Goal: Entertainment & Leisure: Consume media (video, audio)

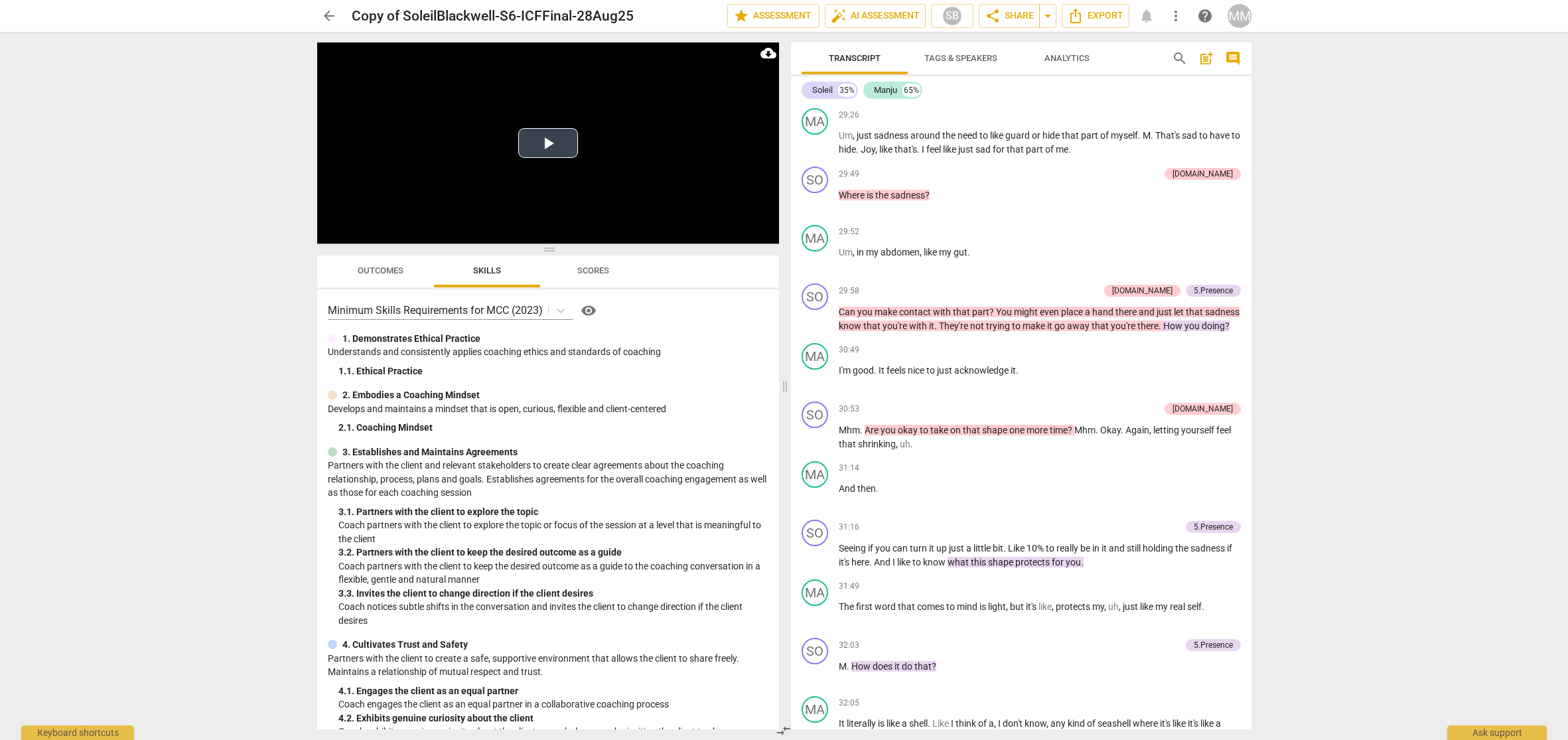
scroll to position [7654, 0]
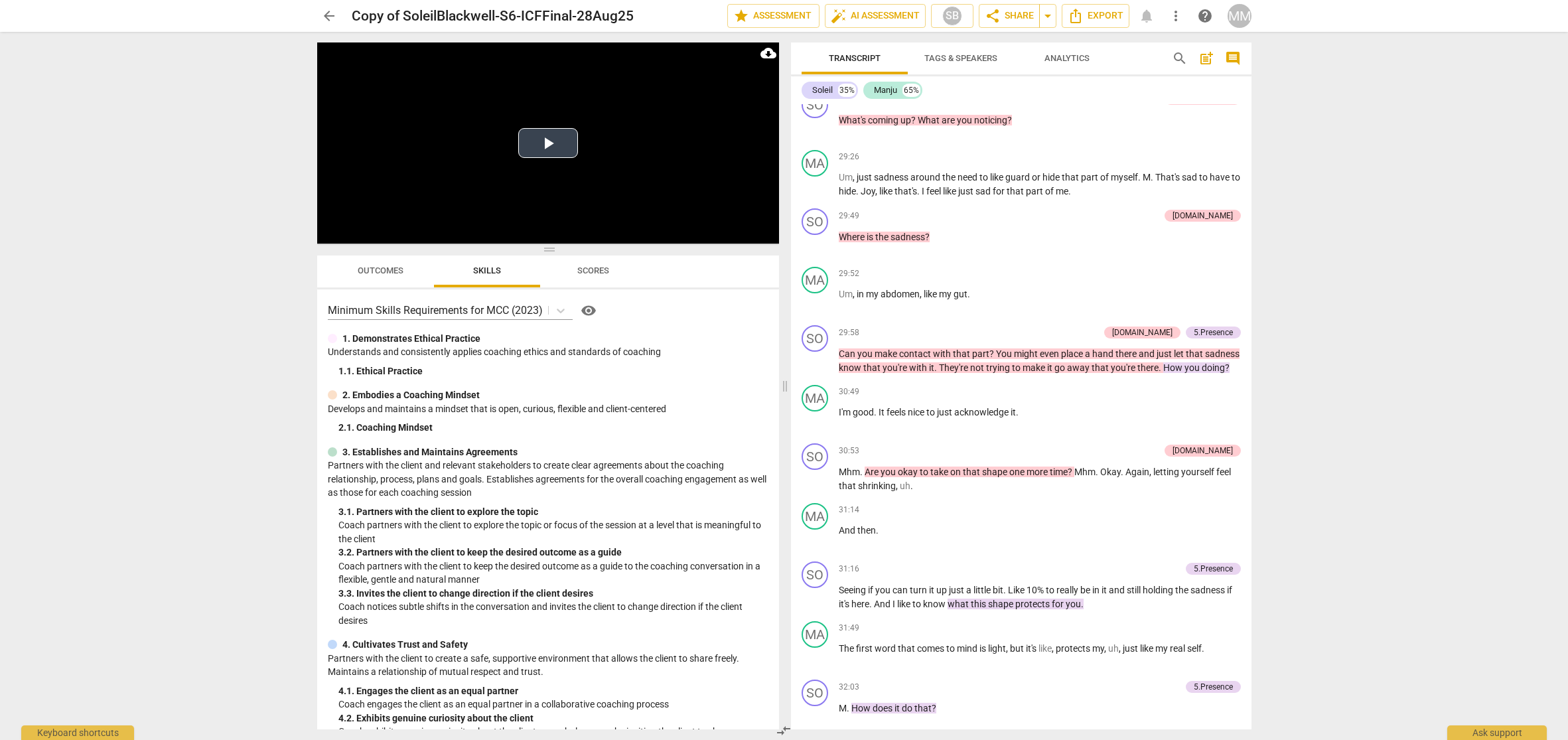
click at [546, 145] on button "Play Video" at bounding box center [548, 143] width 59 height 30
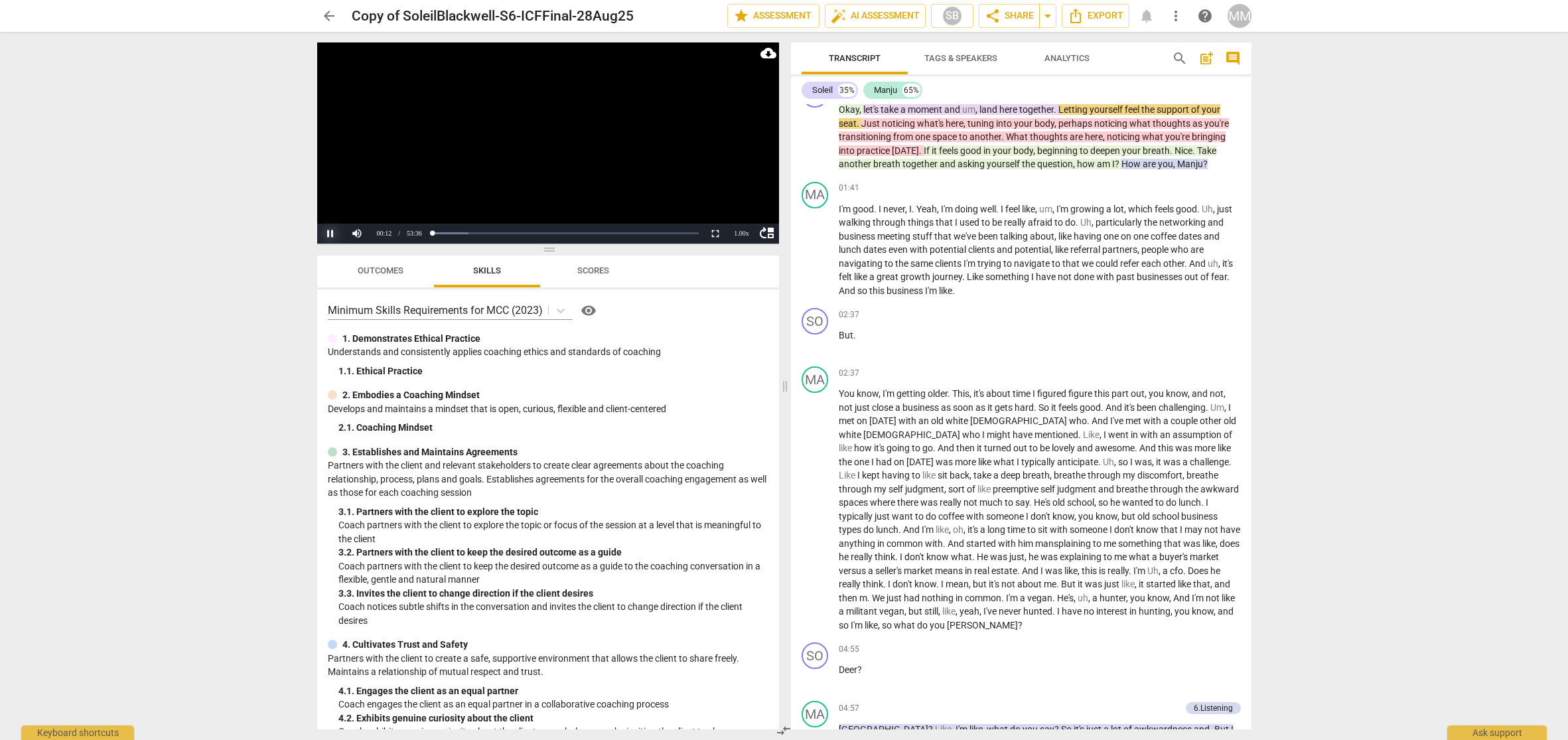
click at [328, 235] on button "Pause" at bounding box center [330, 234] width 26 height 20
click at [331, 234] on button "Play" at bounding box center [330, 234] width 26 height 20
click at [738, 233] on div "1.00 x" at bounding box center [741, 234] width 26 height 20
click at [743, 189] on li "1.25x" at bounding box center [741, 188] width 26 height 14
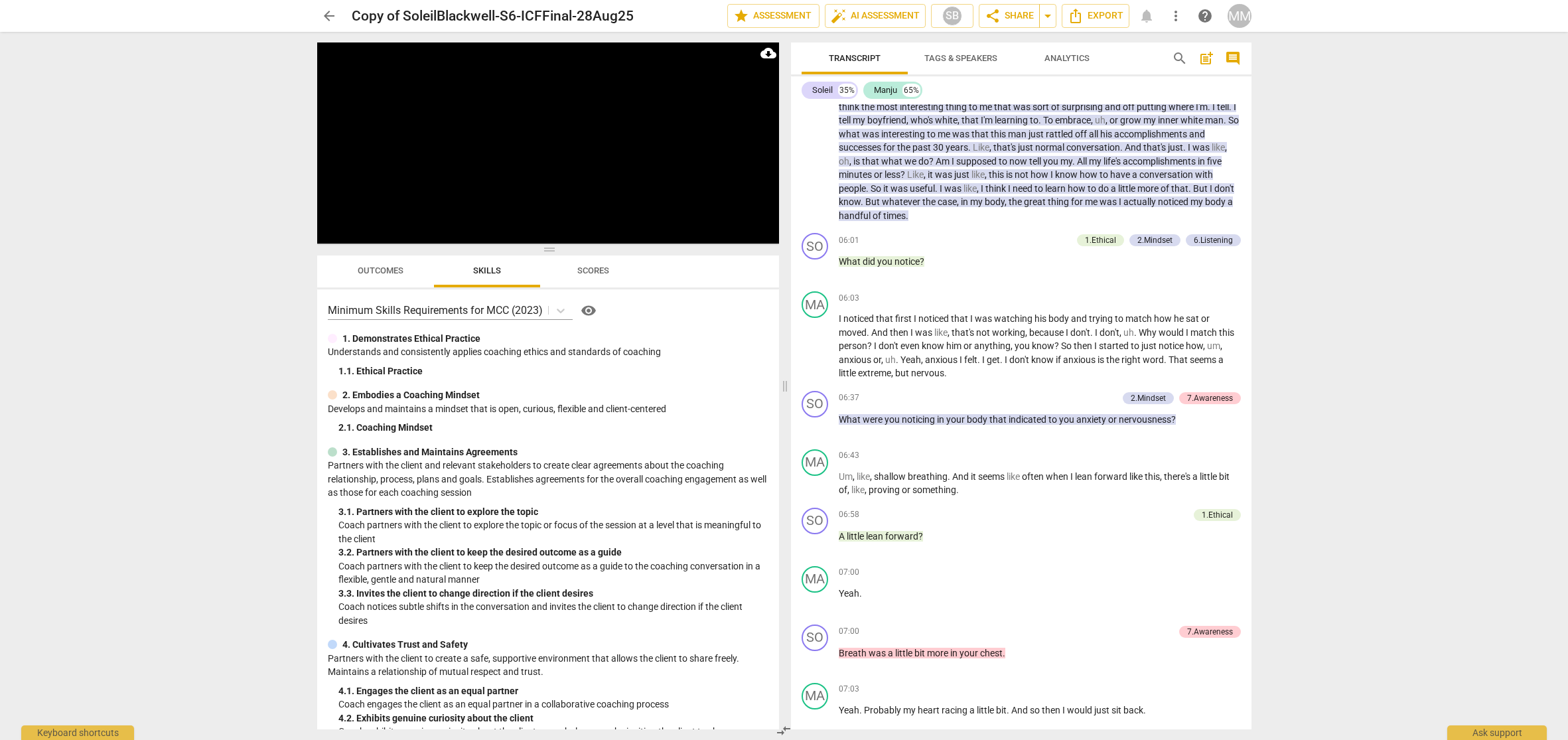
scroll to position [1309, 0]
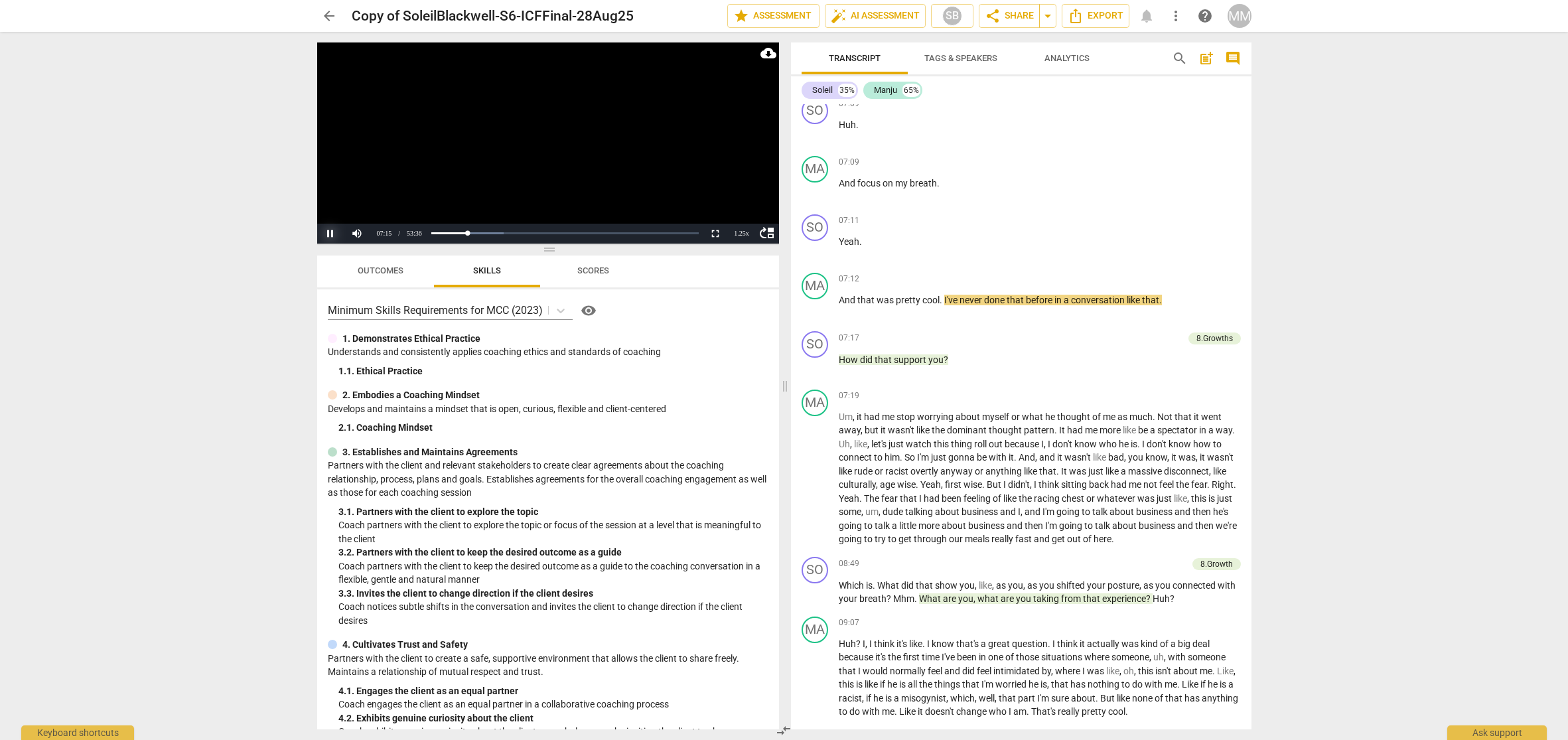
click at [331, 234] on button "Pause" at bounding box center [330, 234] width 26 height 20
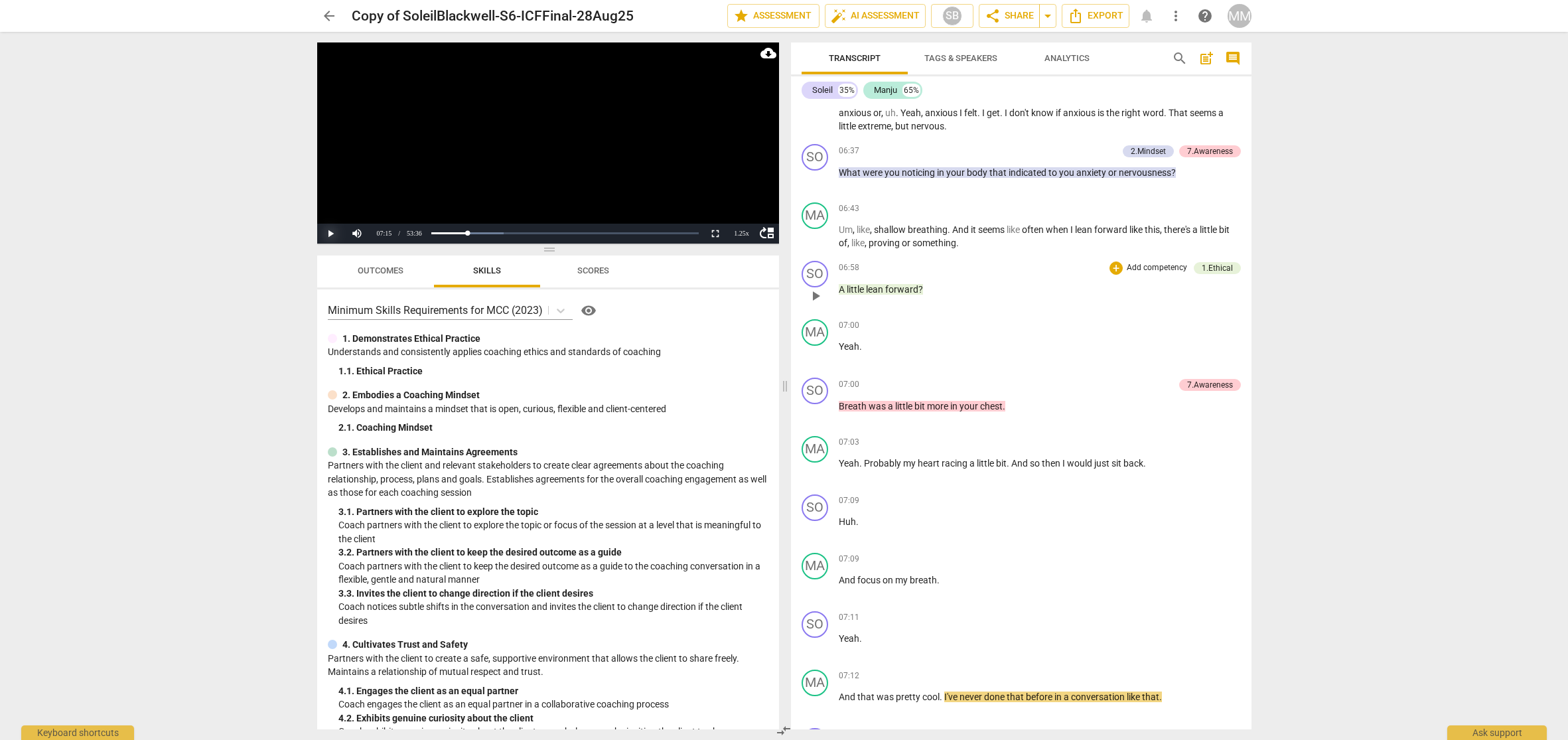
scroll to position [909, 0]
click at [1208, 265] on div "1.Ethical" at bounding box center [1217, 270] width 31 height 12
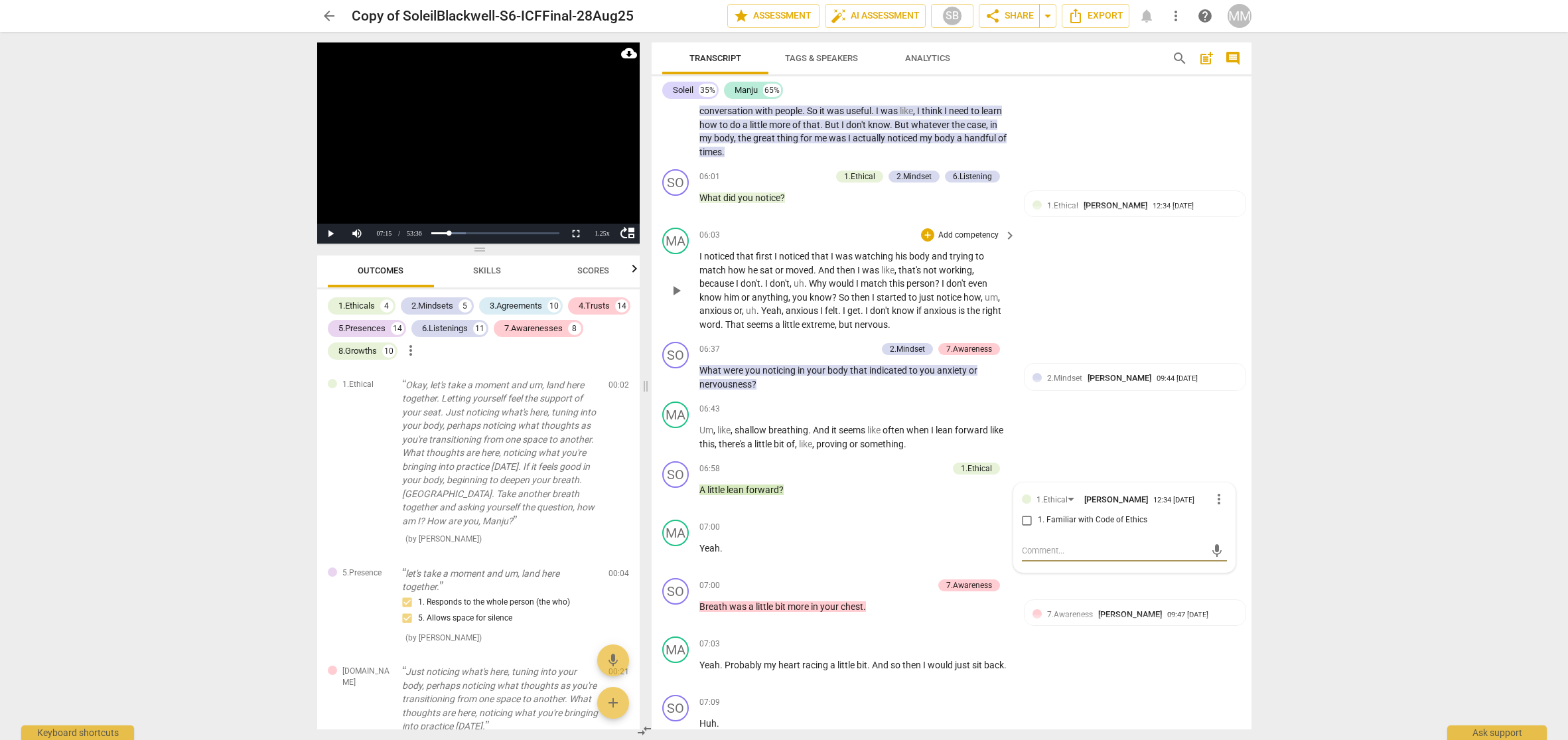
scroll to position [750, 0]
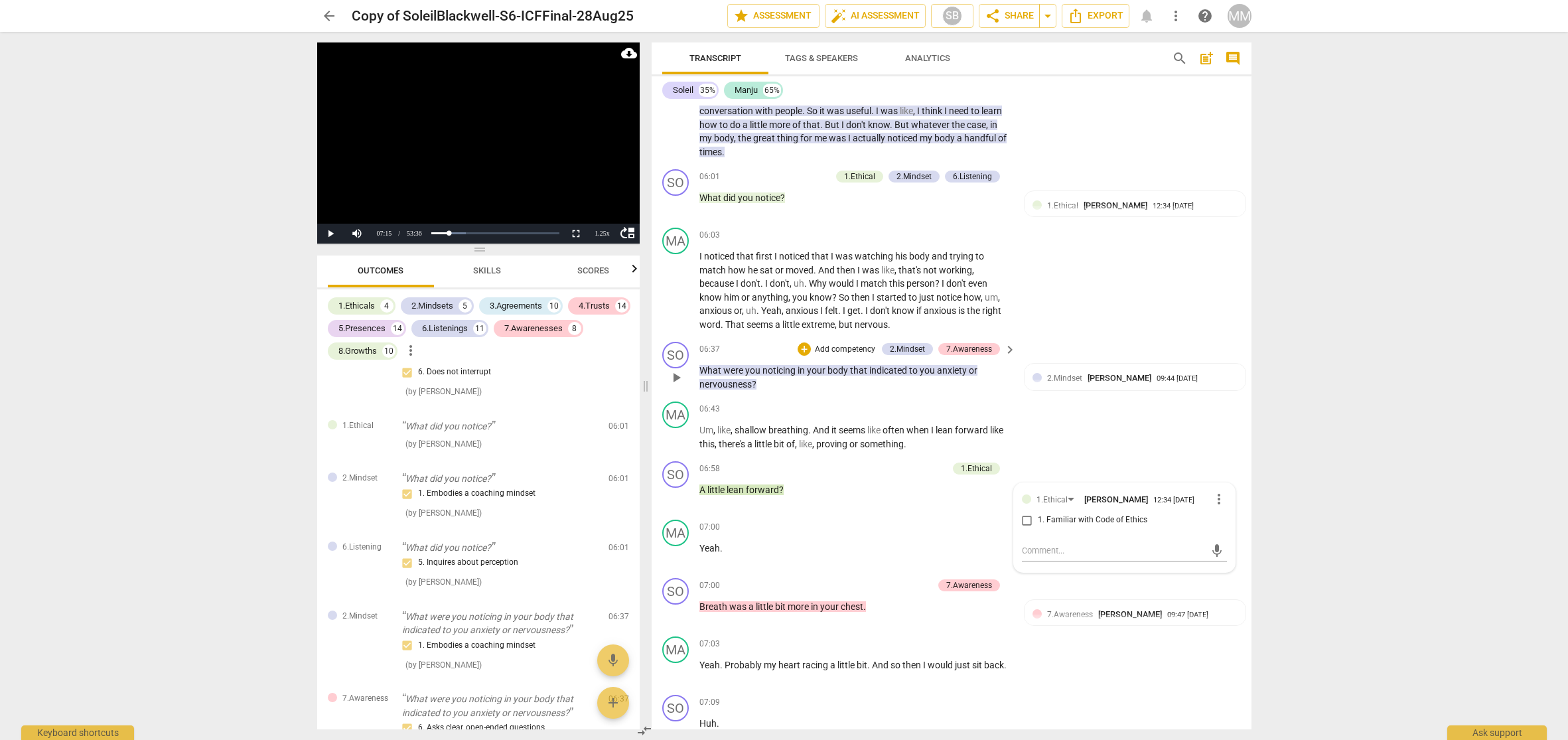
click at [704, 344] on span "06:37" at bounding box center [710, 349] width 21 height 11
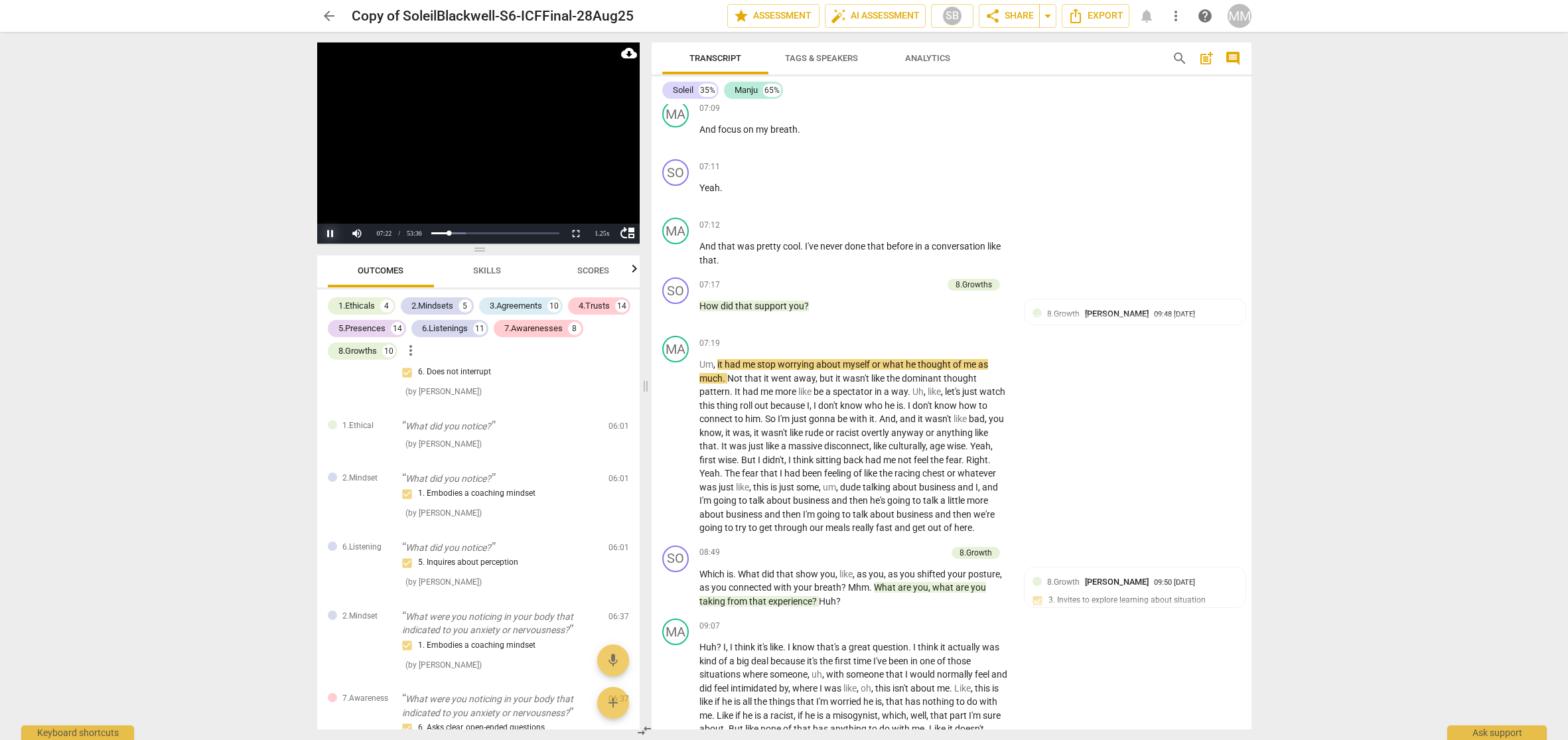
click at [330, 234] on button "Pause" at bounding box center [330, 234] width 26 height 20
click at [331, 233] on button "Play" at bounding box center [330, 234] width 26 height 20
click at [331, 233] on button "Pause" at bounding box center [330, 234] width 26 height 20
click at [331, 233] on button "Play" at bounding box center [330, 234] width 26 height 20
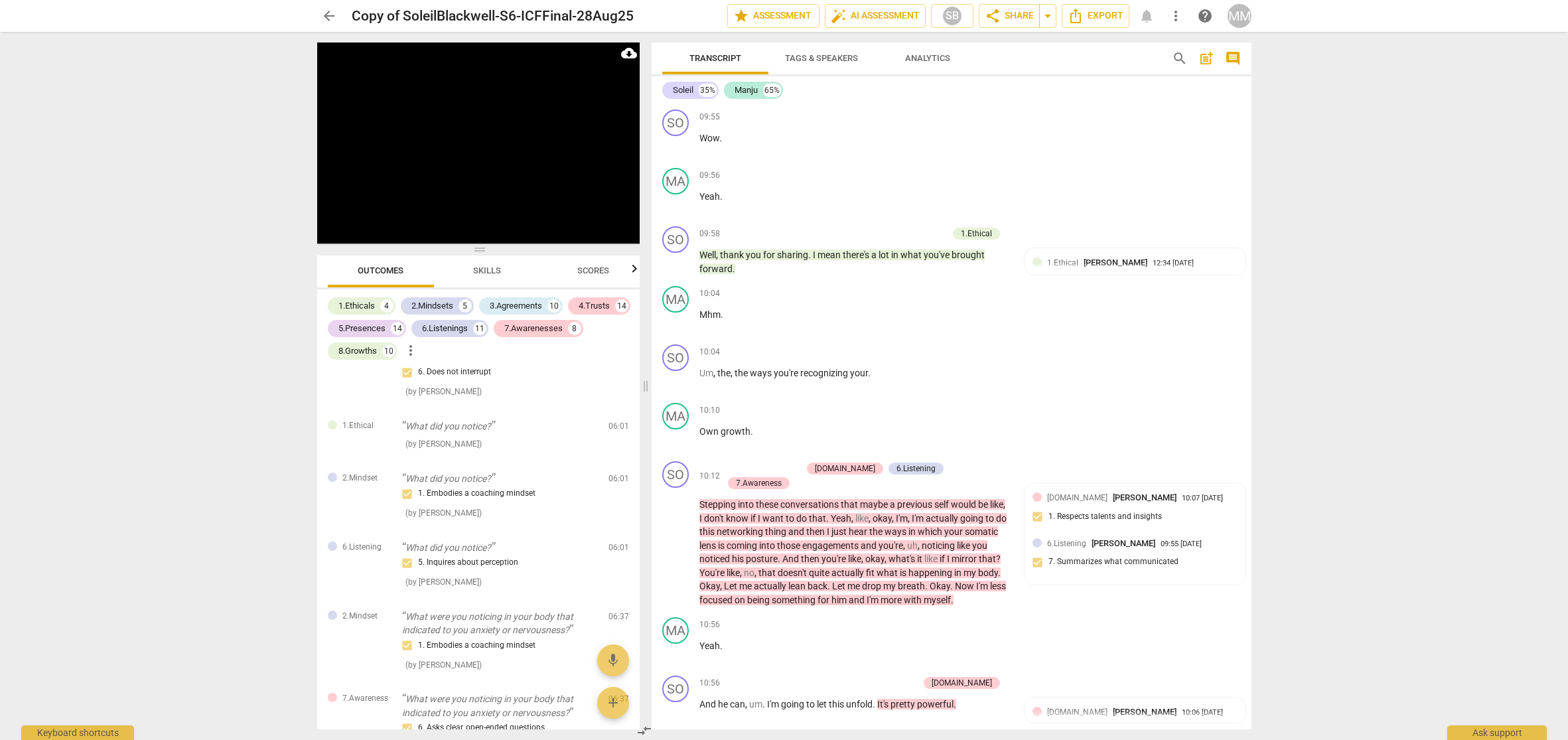
scroll to position [2890, 0]
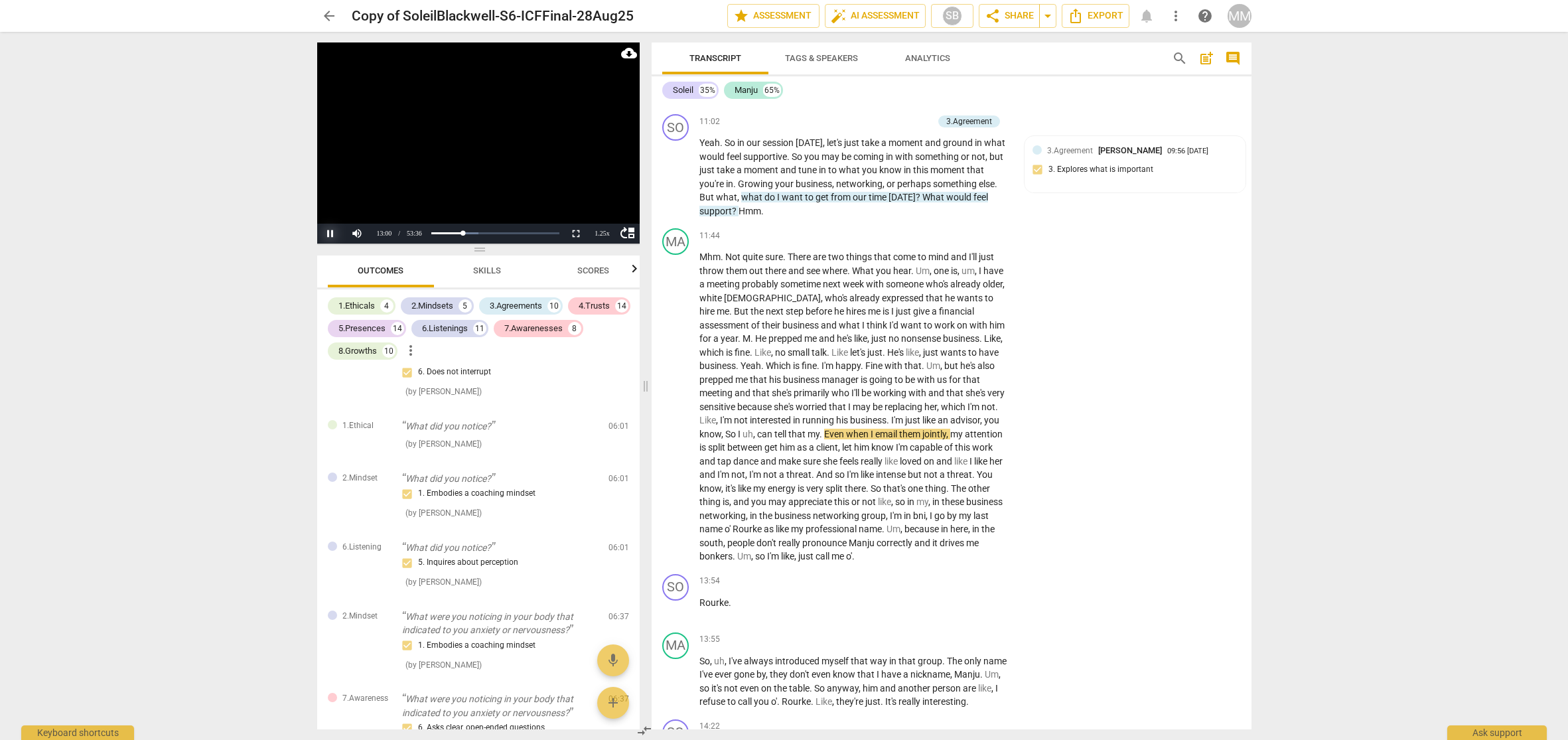
click at [329, 234] on button "Pause" at bounding box center [330, 234] width 26 height 20
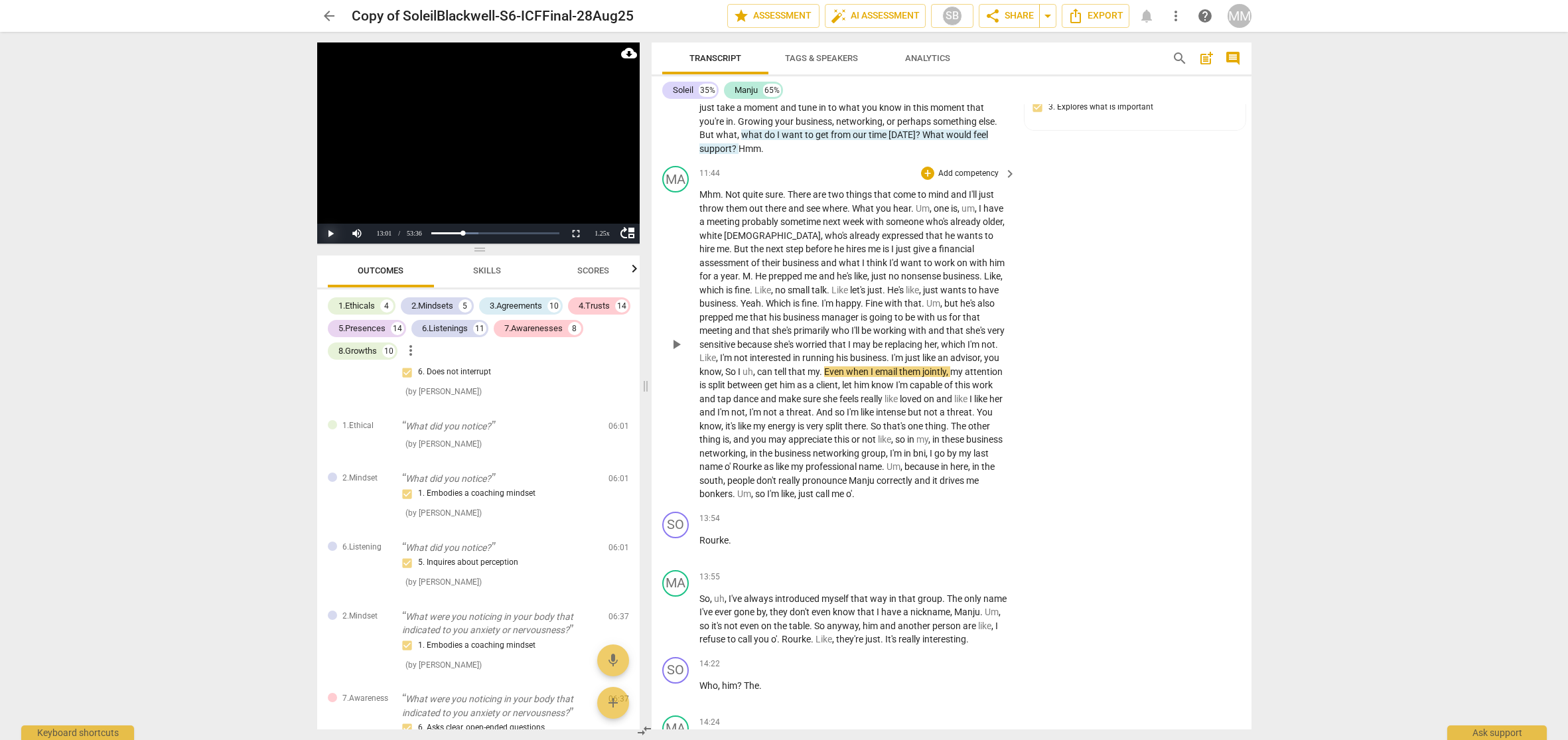
scroll to position [2962, 0]
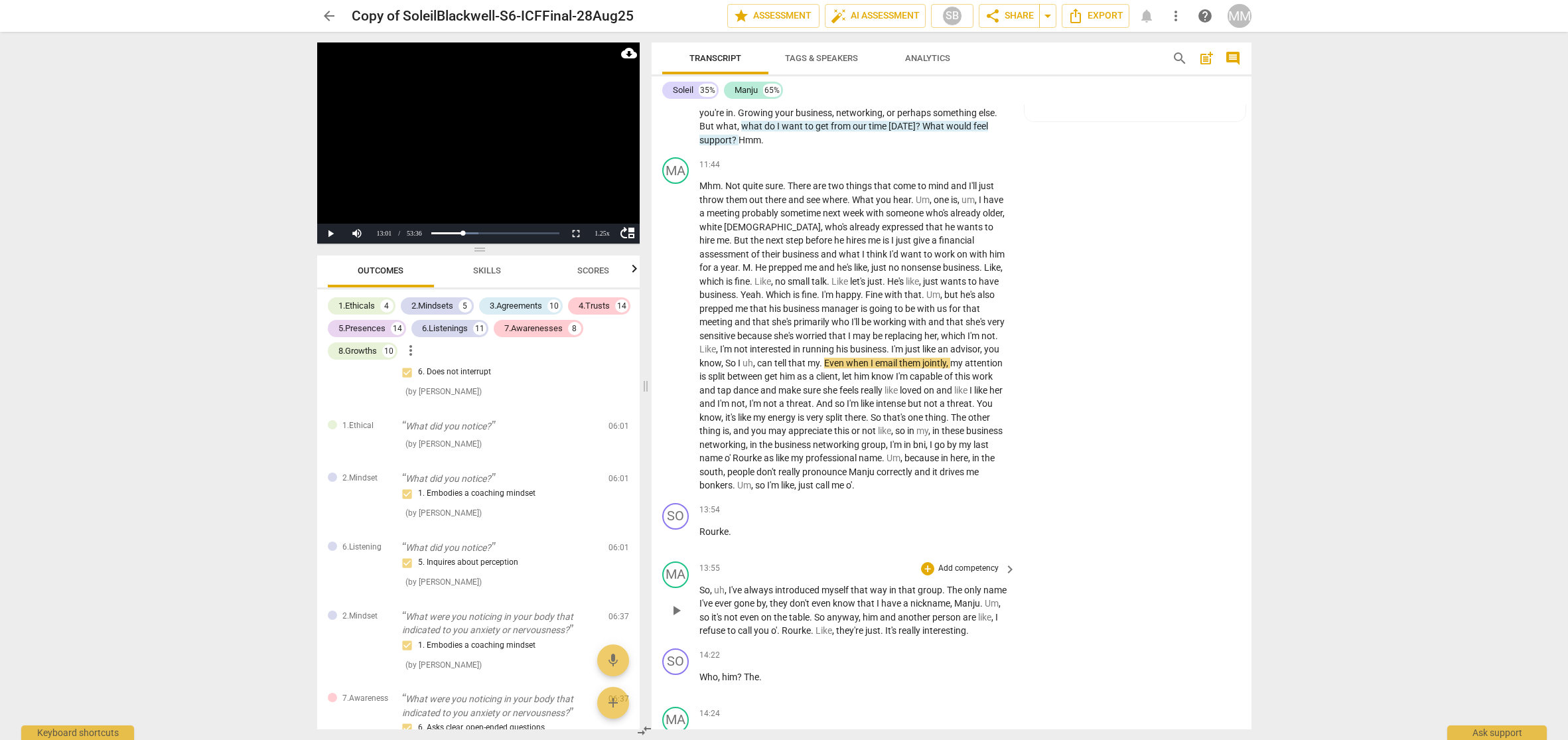
click at [704, 563] on span "13:55" at bounding box center [710, 568] width 21 height 11
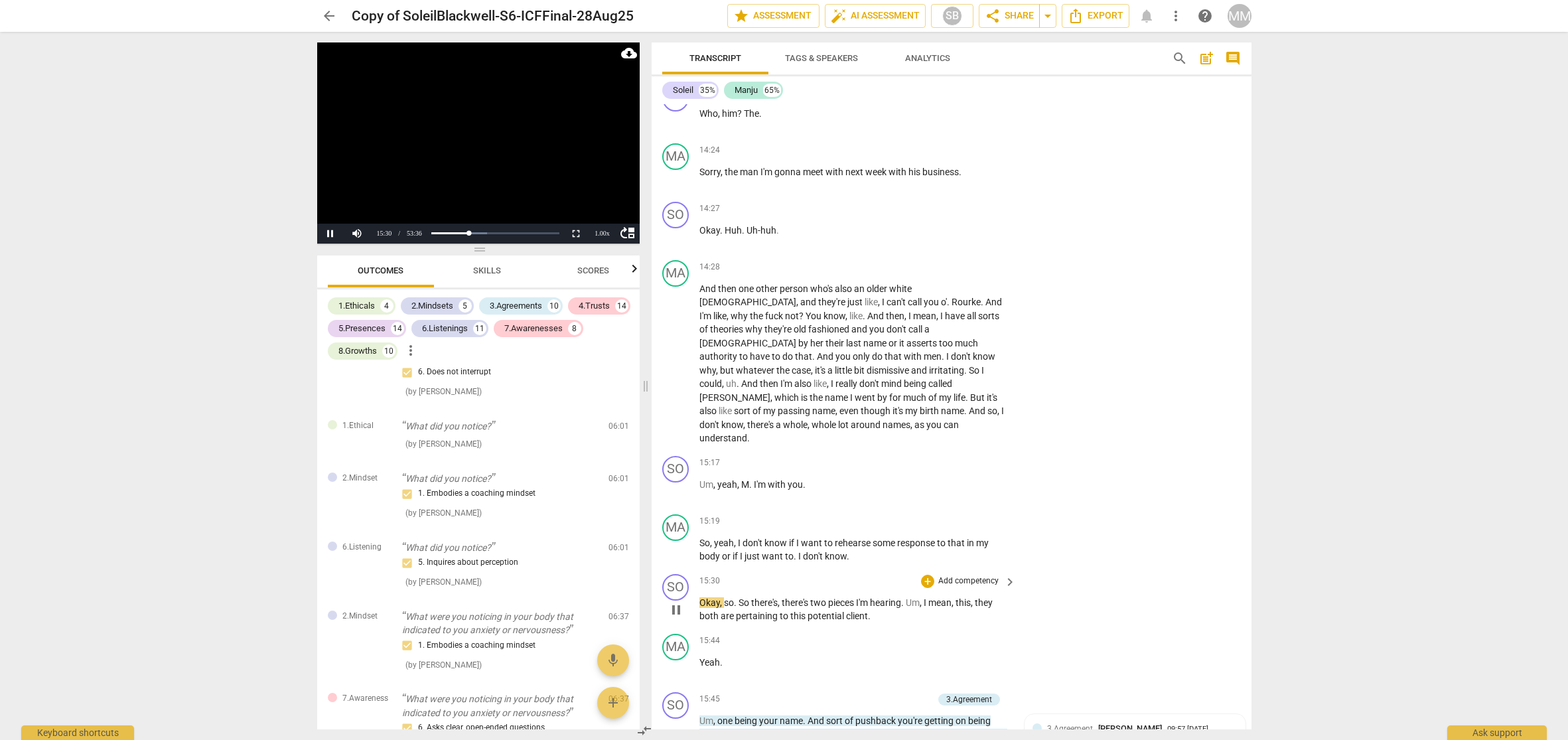
scroll to position [3526, 0]
click at [677, 600] on span "pause" at bounding box center [676, 608] width 16 height 16
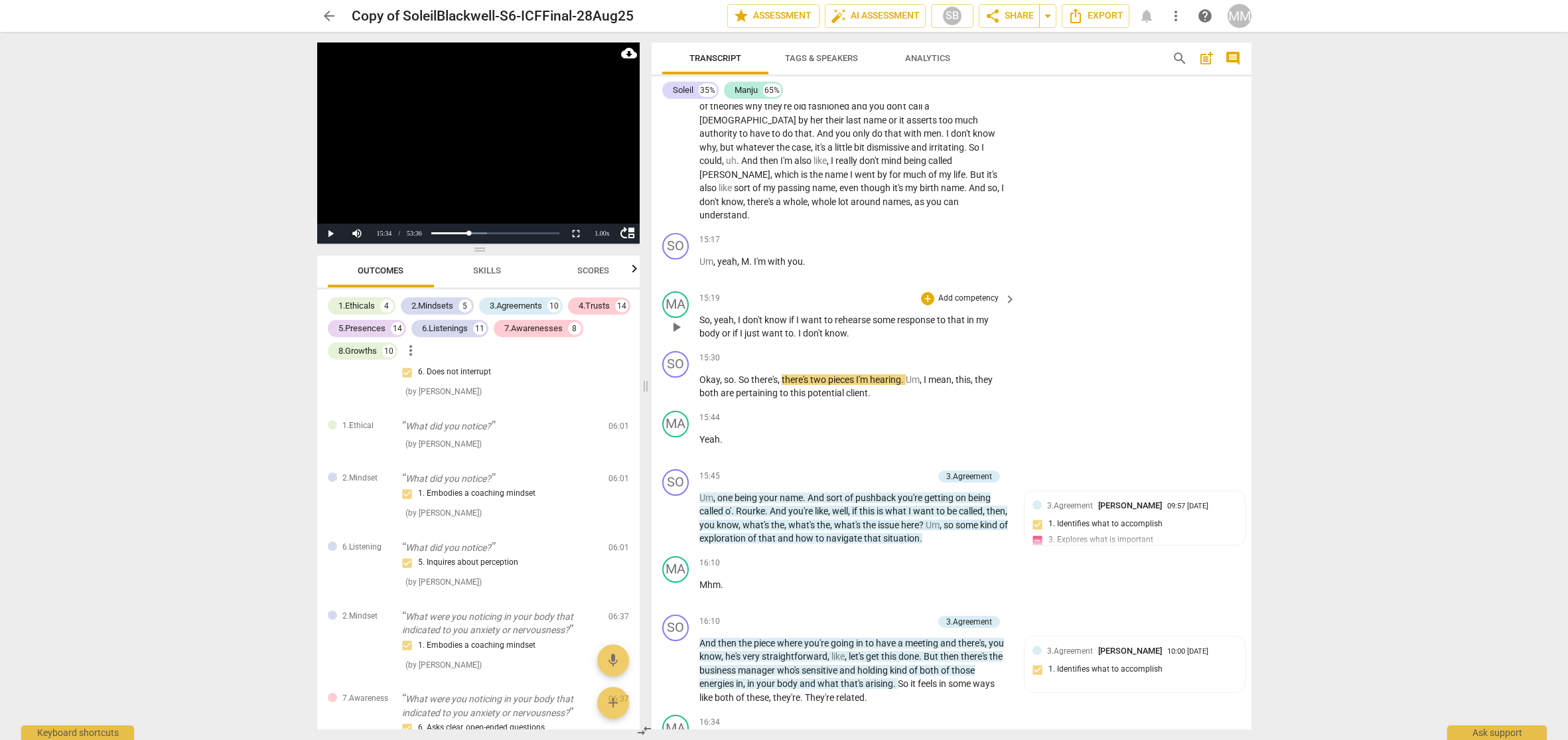
scroll to position [3734, 0]
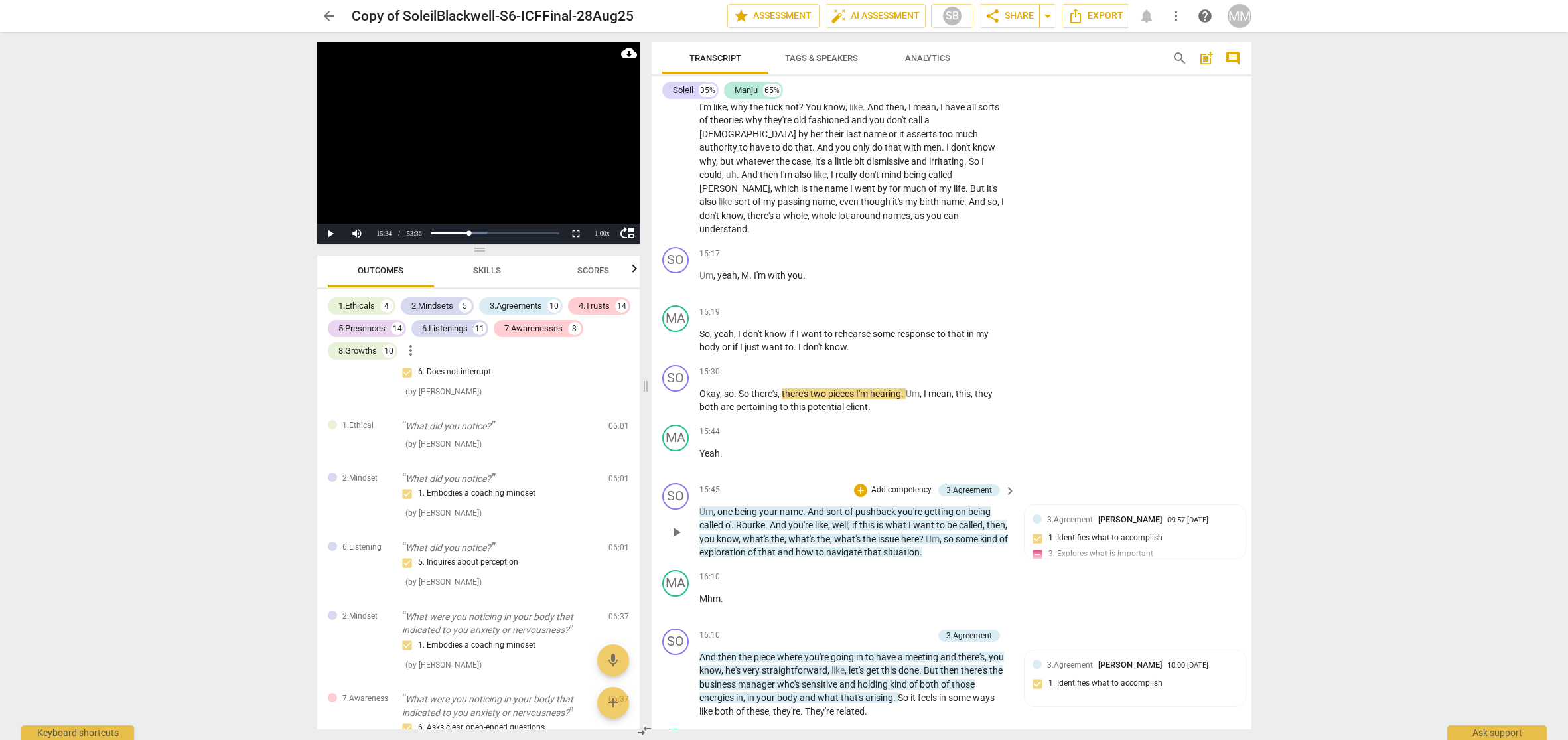
click at [704, 485] on span "15:45" at bounding box center [710, 490] width 21 height 11
click at [328, 234] on button "Pause" at bounding box center [330, 234] width 26 height 20
click at [331, 233] on button "Play" at bounding box center [330, 234] width 26 height 20
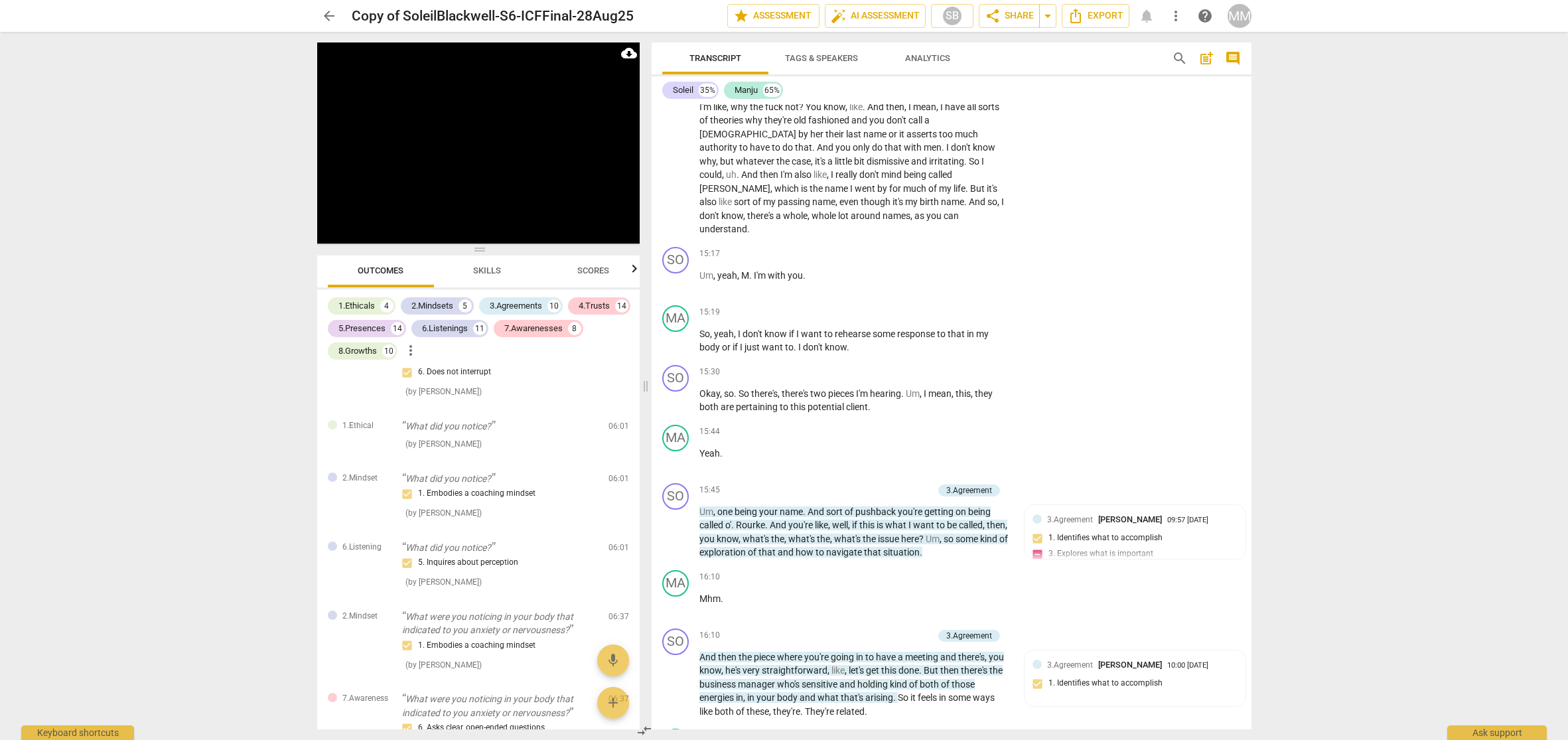
scroll to position [4361, 0]
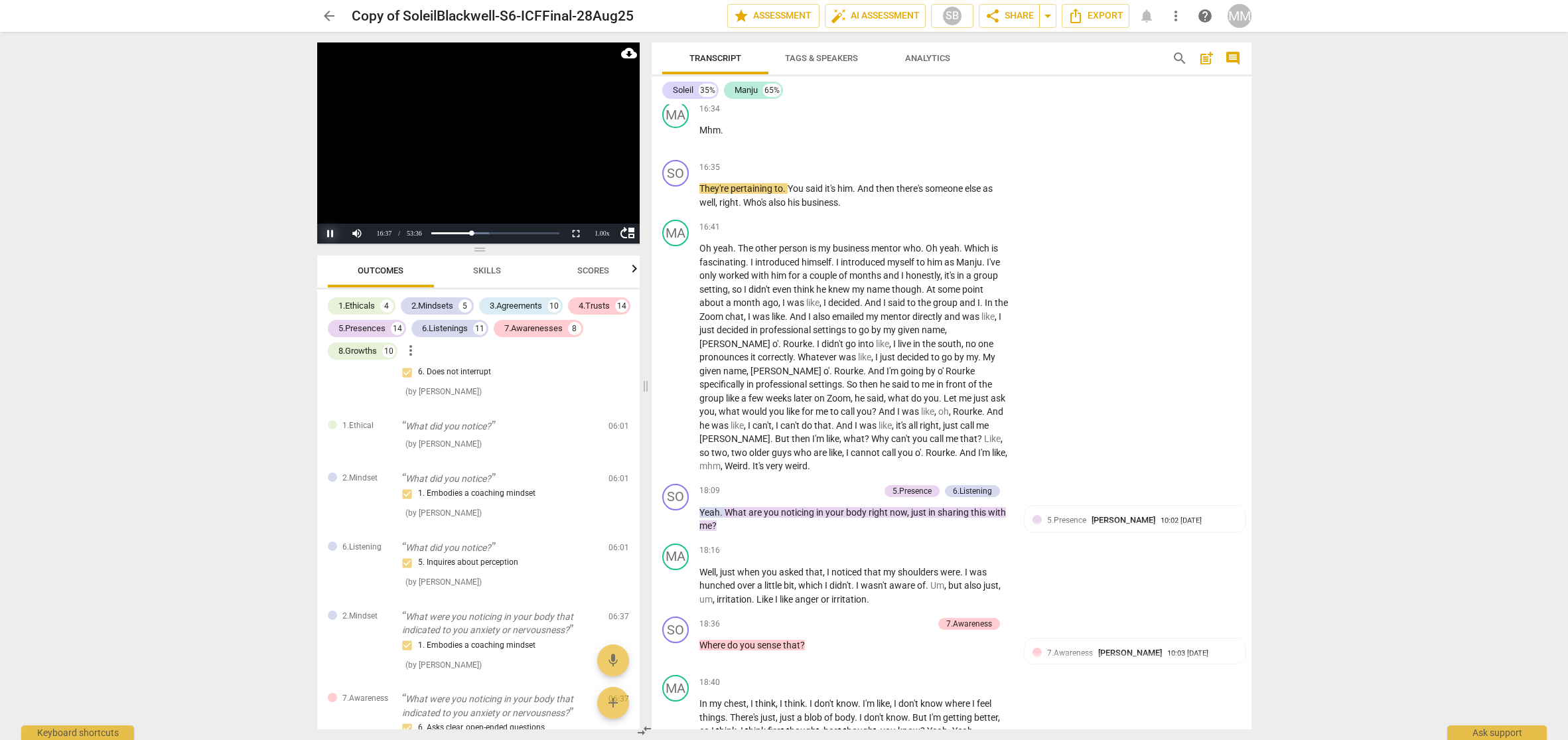
click at [331, 236] on button "Pause" at bounding box center [330, 234] width 26 height 20
click at [328, 232] on button "Play" at bounding box center [330, 234] width 26 height 20
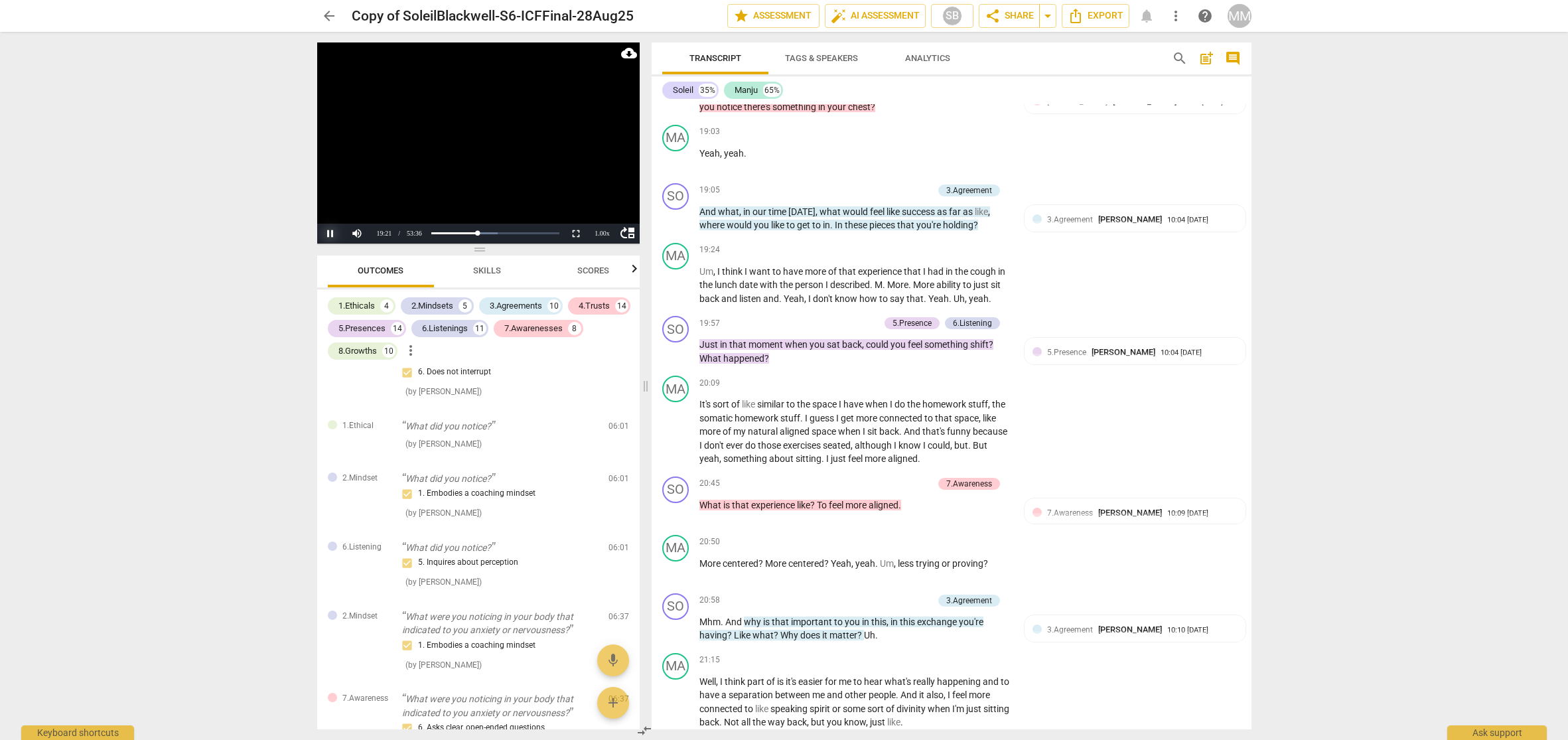
click at [330, 234] on button "Pause" at bounding box center [330, 234] width 26 height 20
click at [331, 233] on button "Play" at bounding box center [330, 234] width 26 height 20
click at [331, 235] on button "Pause" at bounding box center [330, 234] width 26 height 20
